Goal: Transaction & Acquisition: Purchase product/service

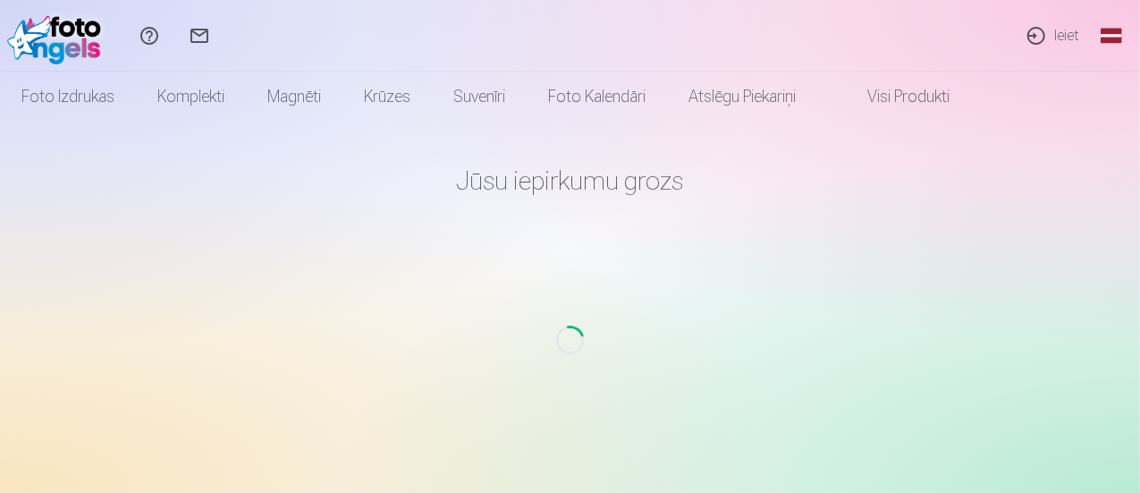
click at [1061, 29] on link "Ieiet" at bounding box center [1052, 36] width 82 height 72
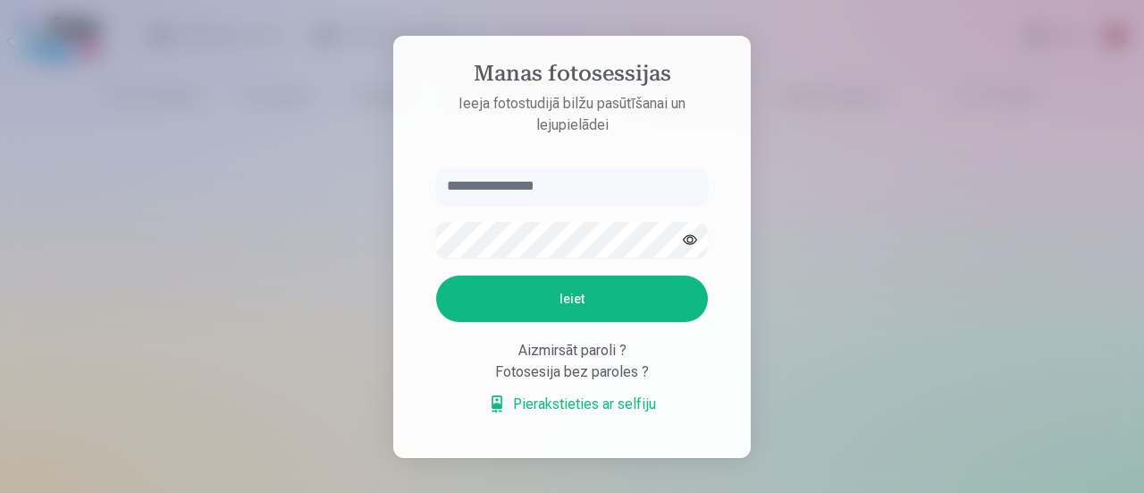
type input "**********"
click at [560, 299] on button "Ieiet" at bounding box center [572, 298] width 272 height 46
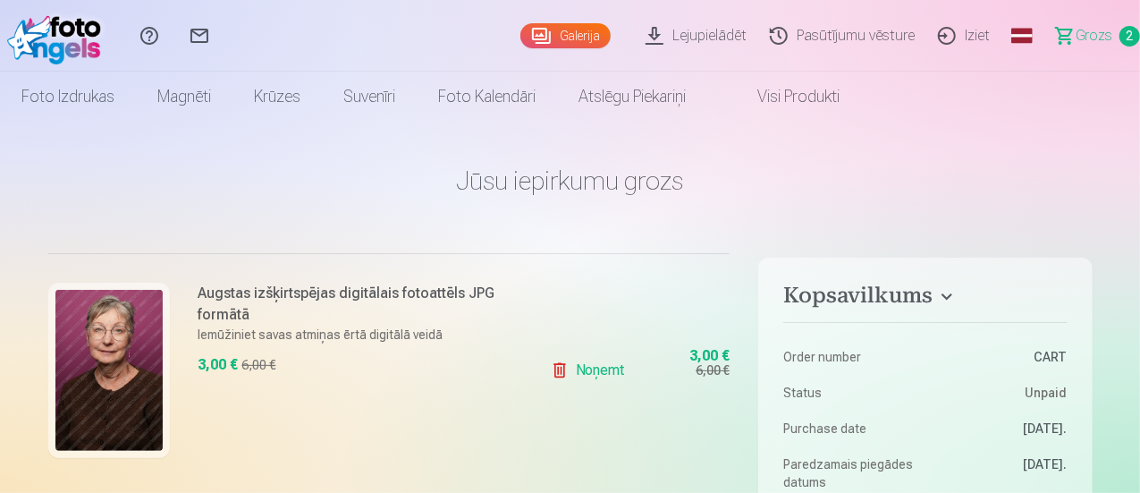
scroll to position [388, 0]
click at [484, 423] on div "Augstas izšķirtspējas digitālais fotoattēls JPG formātā Iemūžiniet savas atmiņa…" at bounding box center [286, 369] width 476 height 233
click at [95, 378] on img at bounding box center [108, 370] width 107 height 161
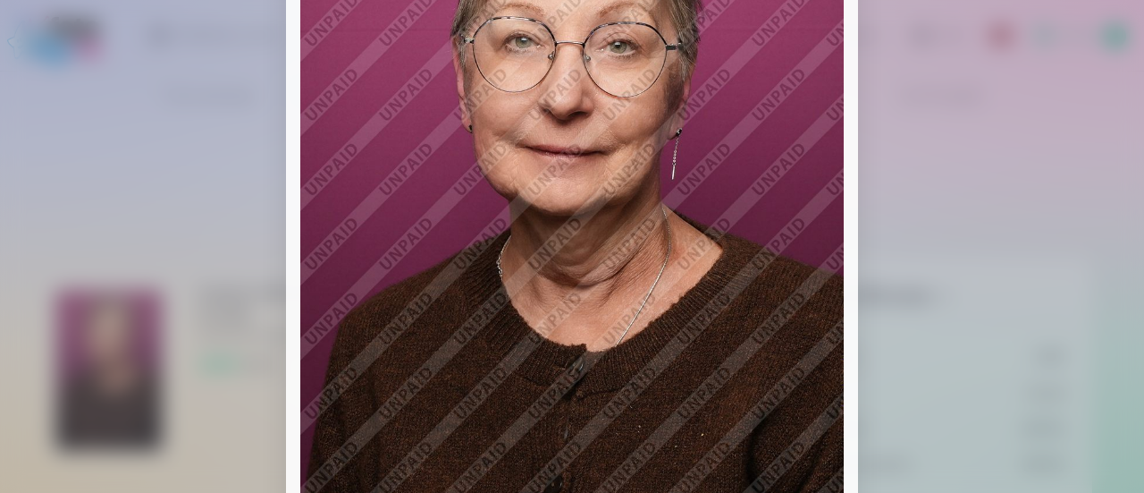
click at [1069, 187] on div at bounding box center [572, 246] width 1144 height 493
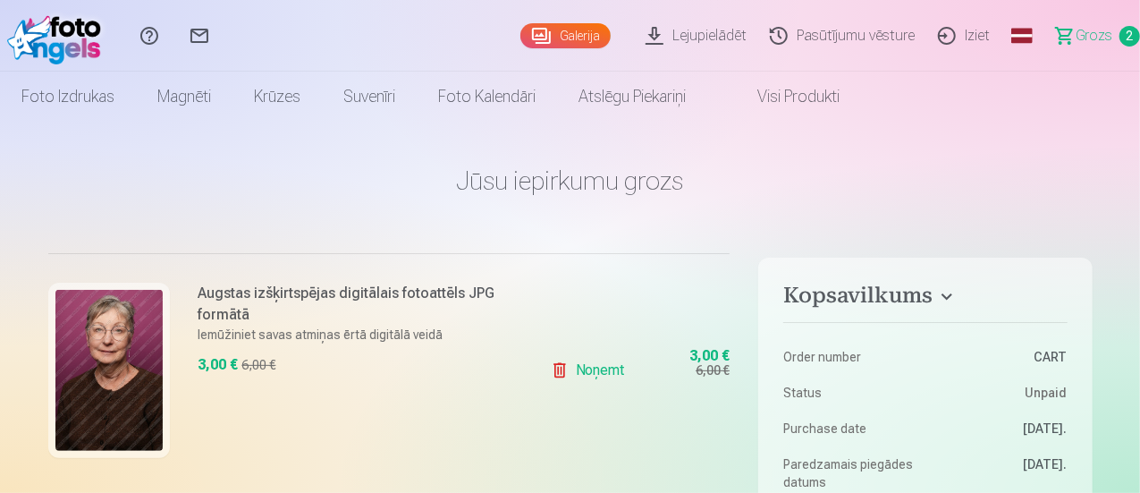
click at [101, 316] on img at bounding box center [108, 370] width 107 height 161
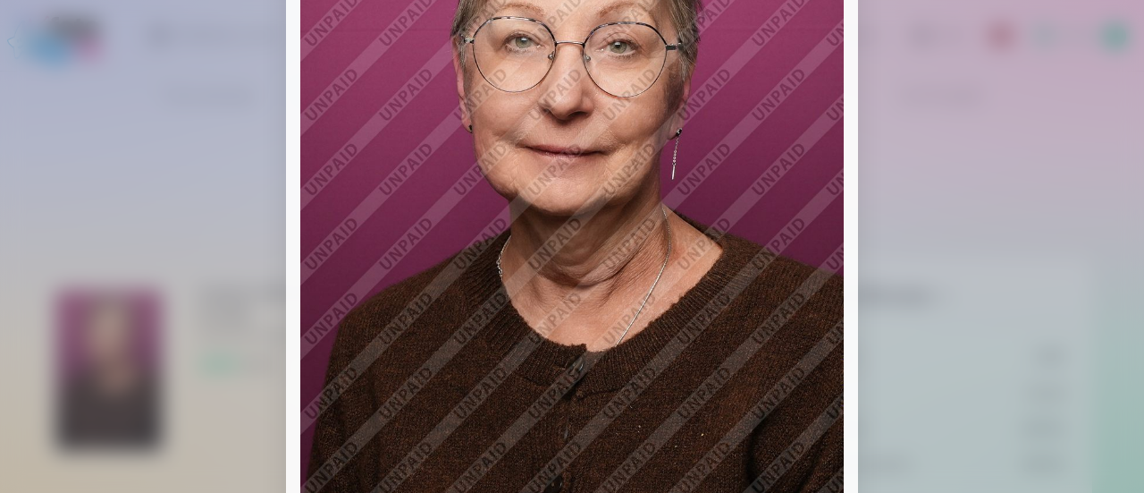
click at [737, 158] on img at bounding box center [571, 245] width 543 height 815
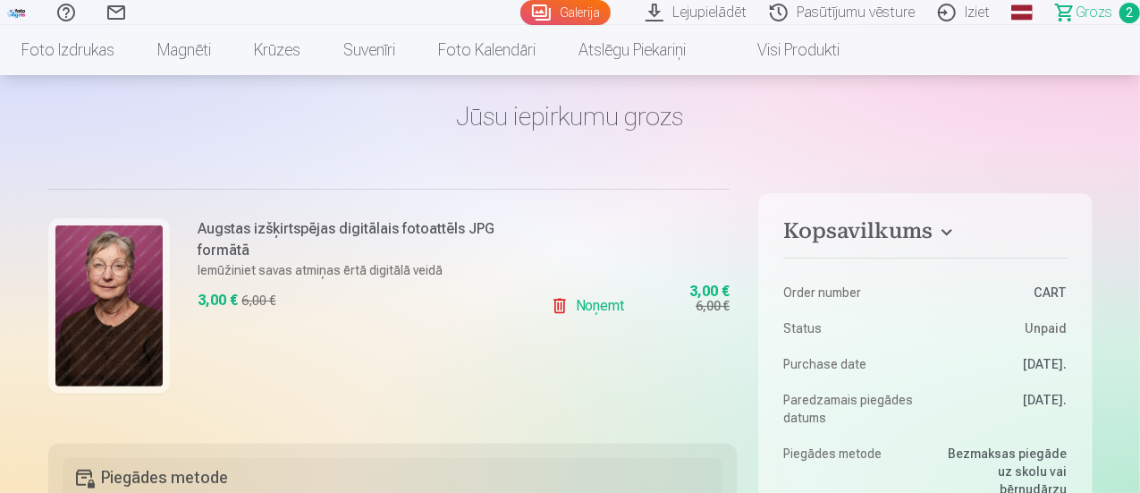
scroll to position [0, 0]
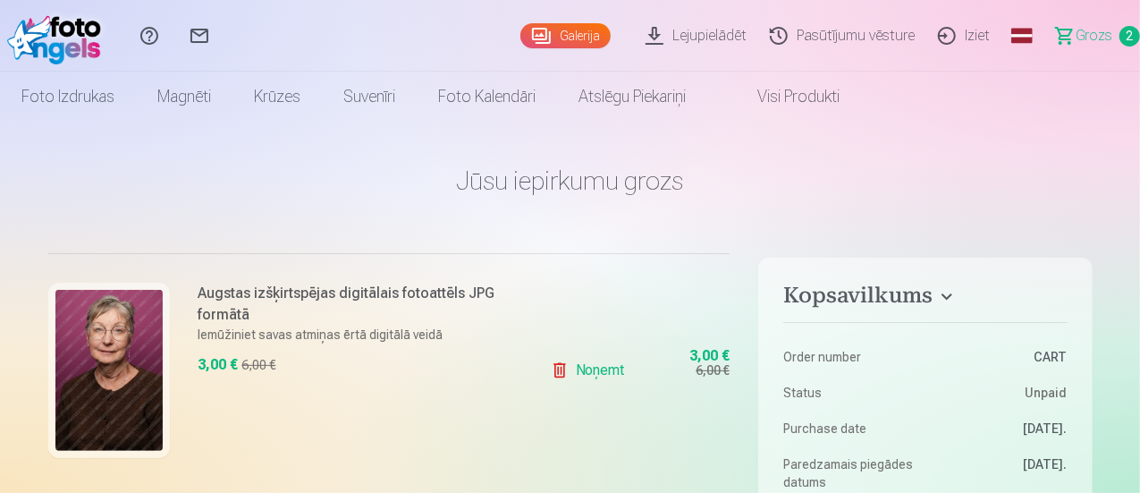
click at [861, 97] on link "Visi produkti" at bounding box center [784, 97] width 154 height 50
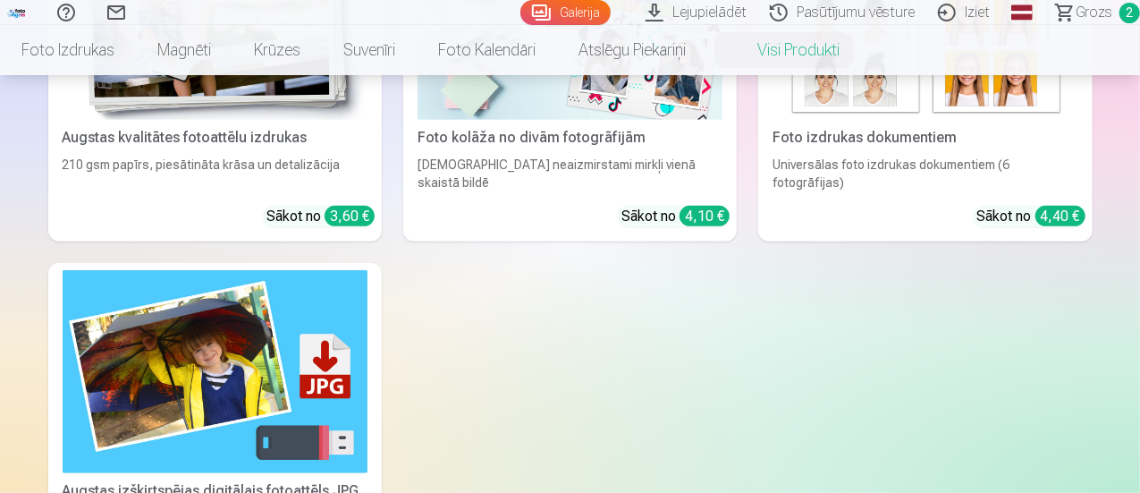
scroll to position [208, 0]
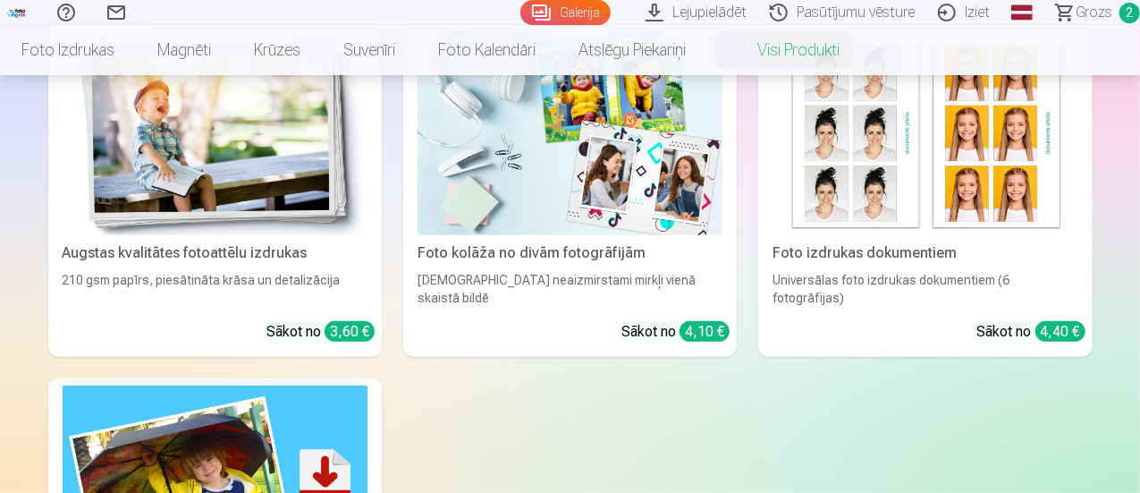
click at [367, 385] on img at bounding box center [215, 487] width 305 height 204
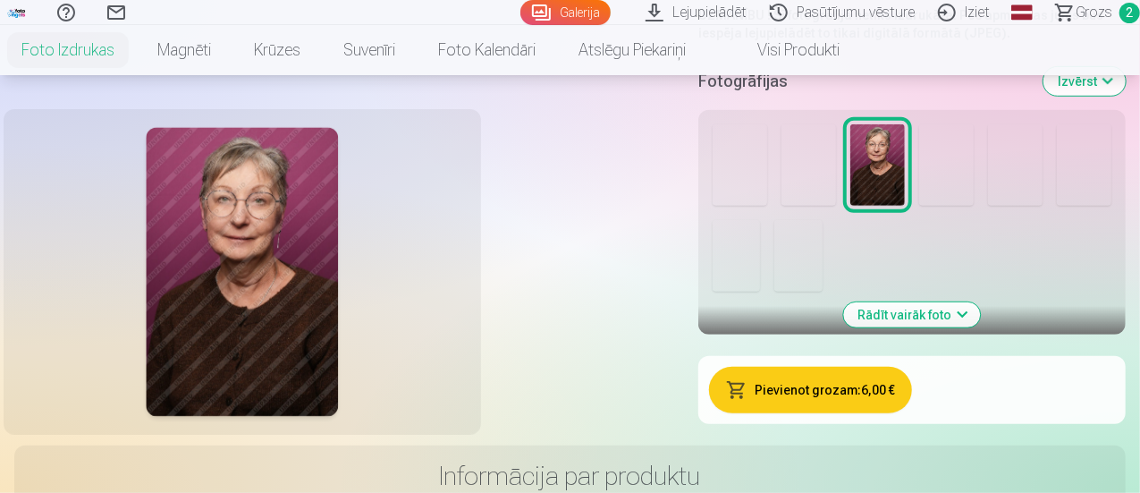
scroll to position [447, 0]
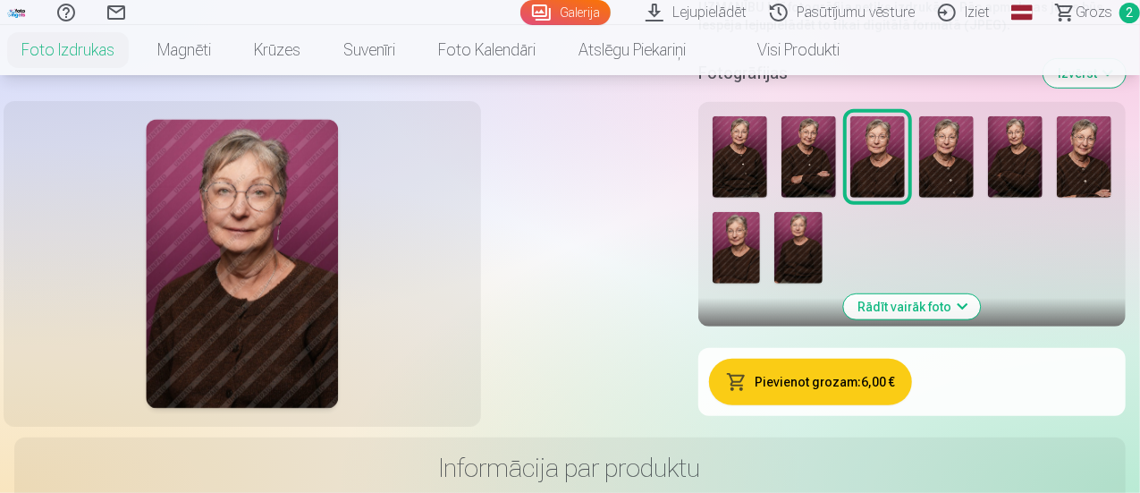
click at [1057, 198] on img at bounding box center [1084, 157] width 55 height 82
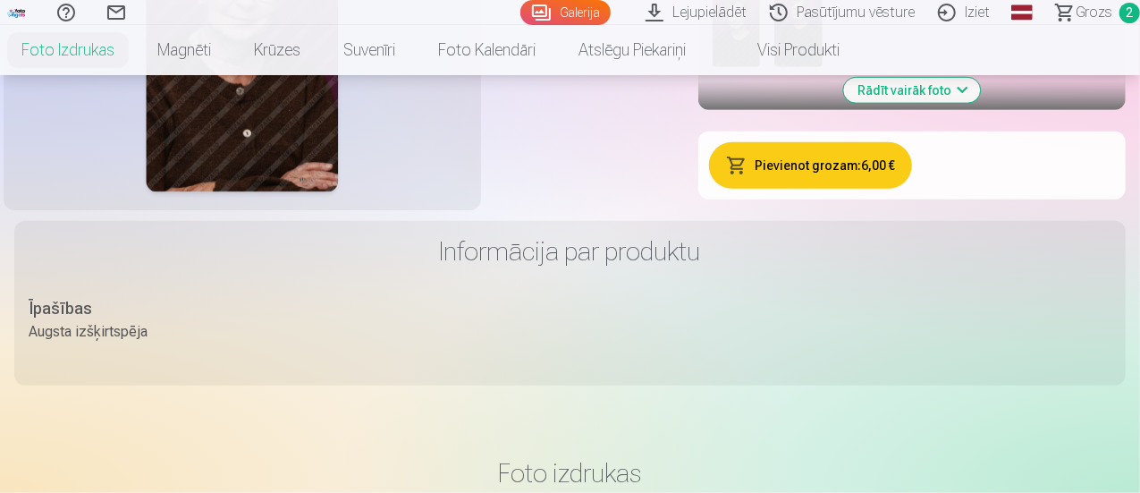
scroll to position [626, 0]
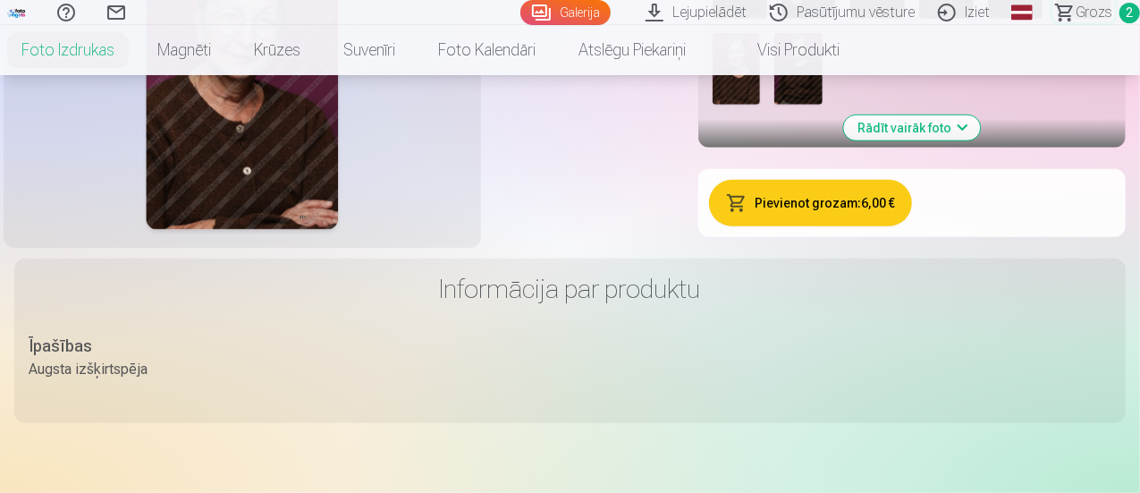
click at [912, 226] on button "Pievienot grozam : 6,00 €" at bounding box center [810, 203] width 203 height 46
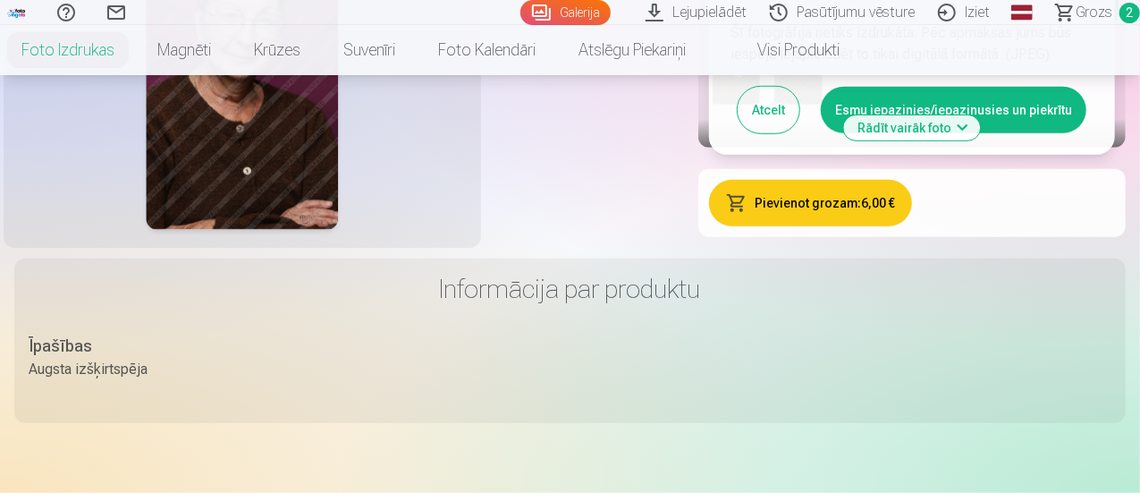
click at [1046, 133] on button "Esmu iepazinies/iepazinusies un piekrītu" at bounding box center [953, 110] width 265 height 46
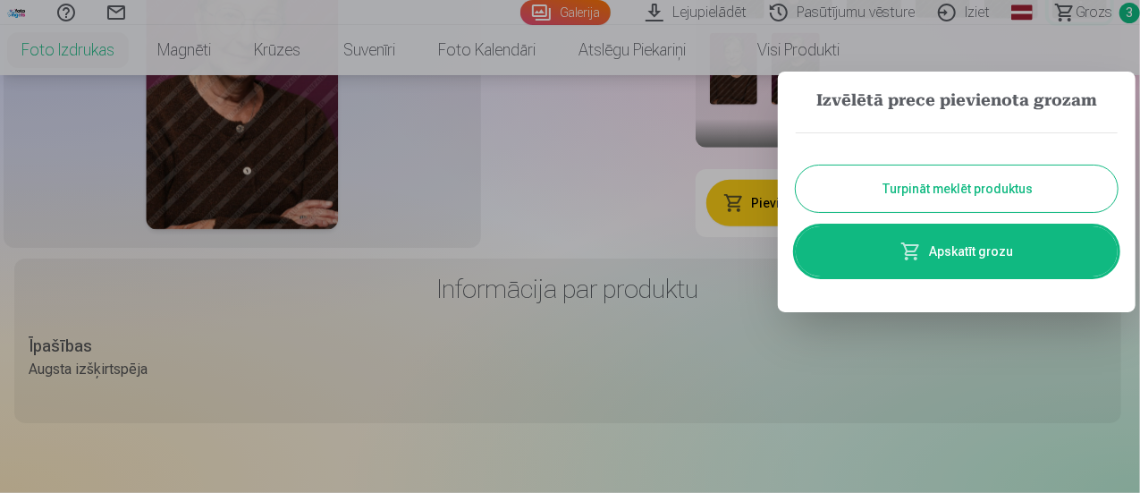
scroll to position [608, 0]
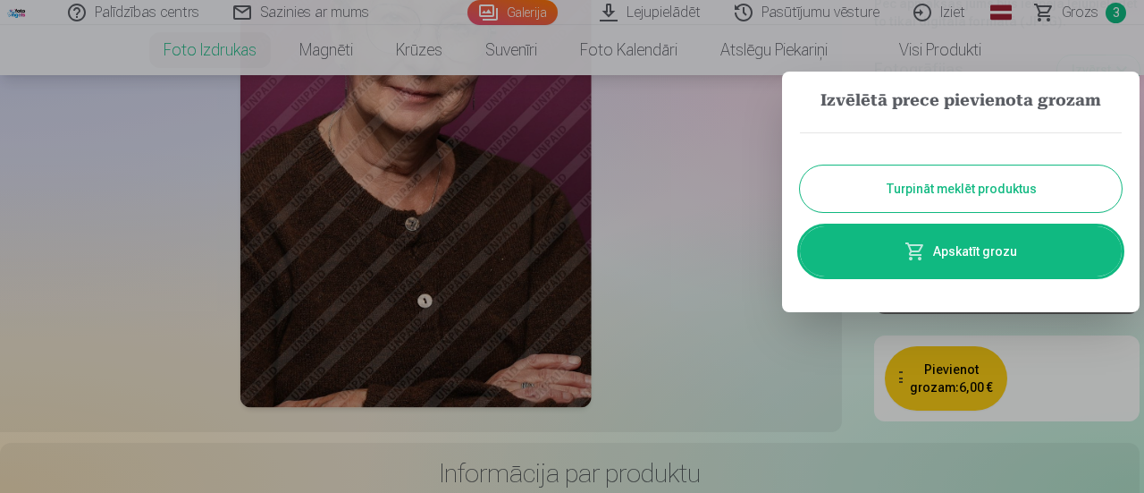
click at [899, 196] on button "Turpināt meklēt produktus" at bounding box center [961, 188] width 322 height 46
